Goal: Task Accomplishment & Management: Complete application form

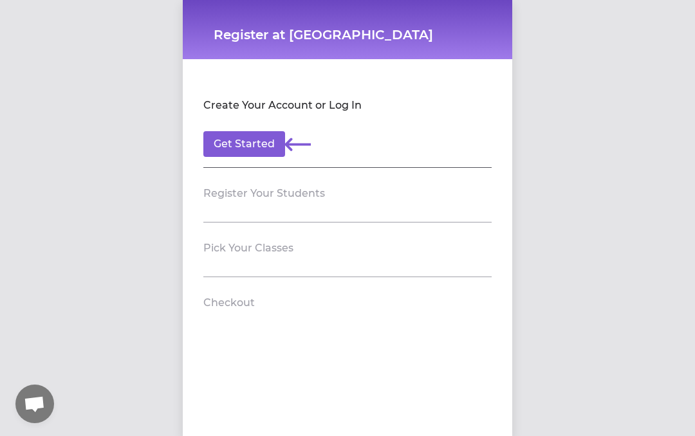
click at [259, 142] on button "Get Started" at bounding box center [244, 144] width 82 height 26
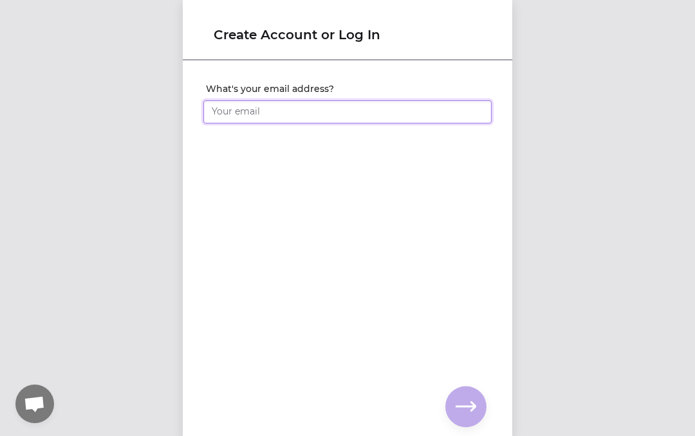
click at [253, 110] on input "What's your email address?" at bounding box center [347, 111] width 288 height 23
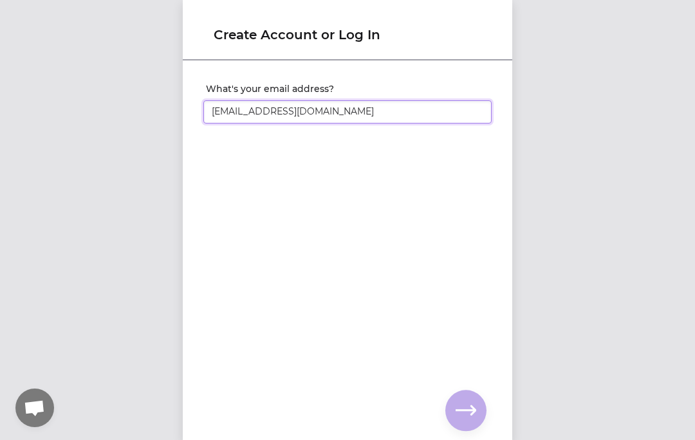
type input "[EMAIL_ADDRESS][DOMAIN_NAME]"
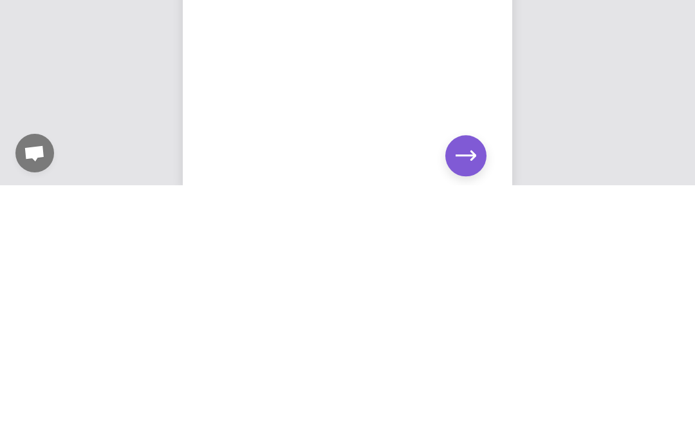
click at [466, 395] on icon "button" at bounding box center [465, 410] width 21 height 21
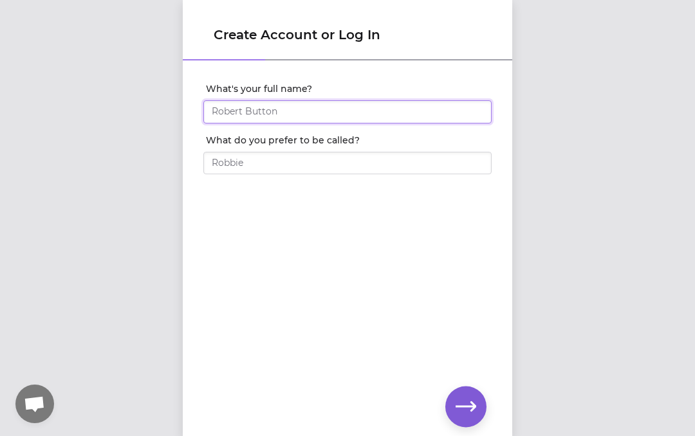
click at [264, 107] on input "What's your full name?" at bounding box center [347, 111] width 288 height 23
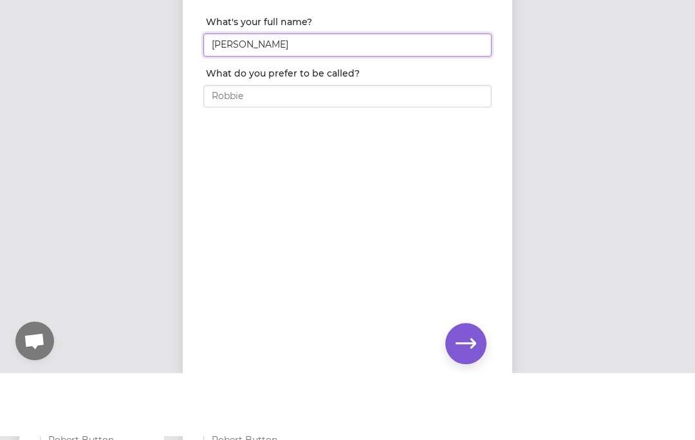
type input "[PERSON_NAME]"
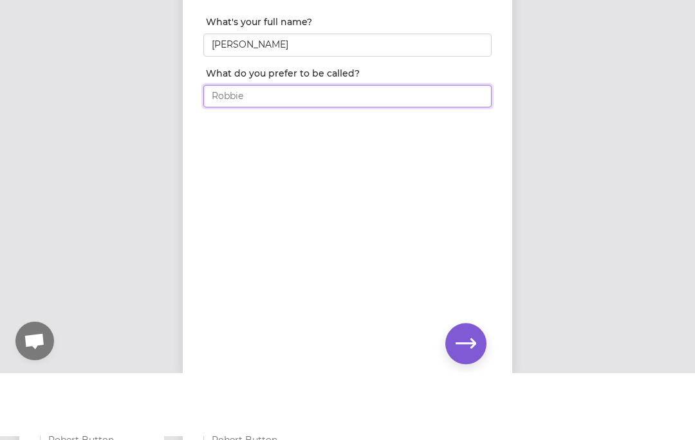
click at [254, 152] on input "What do you prefer to be called?" at bounding box center [347, 163] width 288 height 23
type input "[PERSON_NAME]"
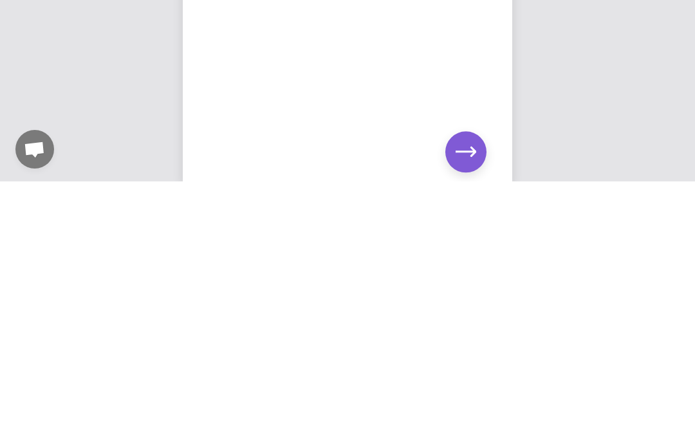
click at [463, 395] on icon "button" at bounding box center [465, 410] width 21 height 10
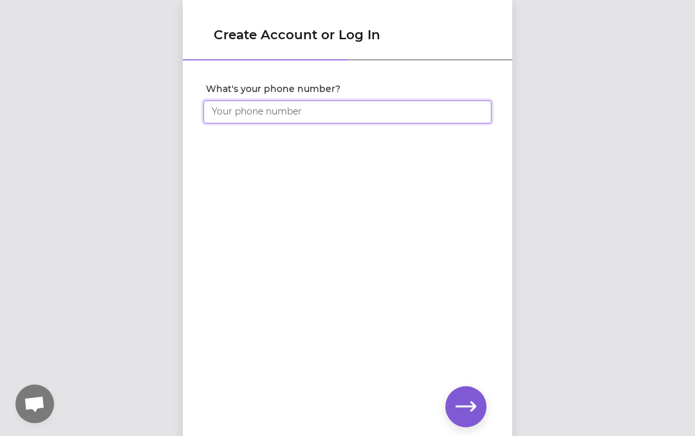
click at [243, 110] on input "What's your phone number?" at bounding box center [347, 111] width 288 height 23
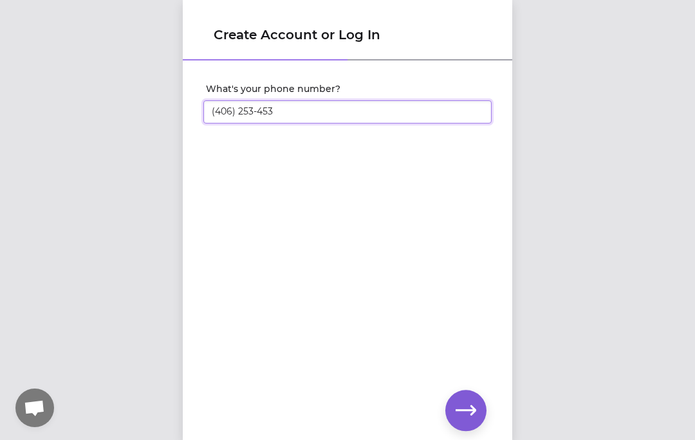
type input "[PHONE_NUMBER]"
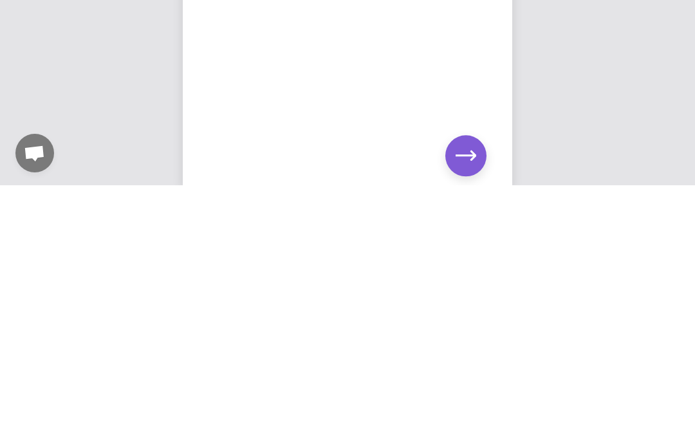
click at [464, 395] on icon "button" at bounding box center [465, 410] width 21 height 21
click at [465, 395] on icon "button" at bounding box center [465, 410] width 21 height 21
click at [462, 395] on icon "button" at bounding box center [465, 410] width 21 height 21
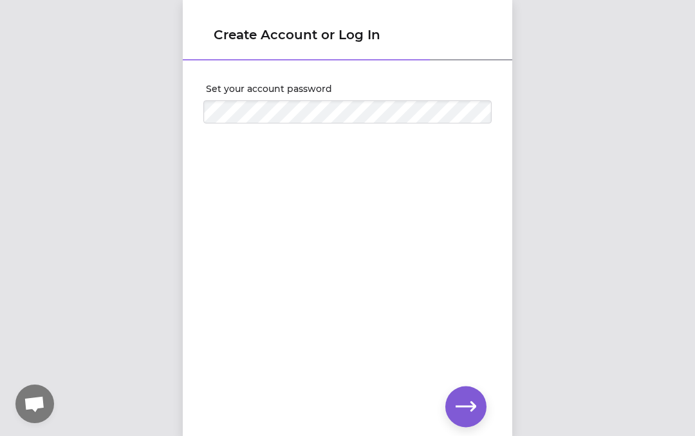
click at [464, 390] on button "button" at bounding box center [465, 406] width 41 height 41
